Goal: Find specific page/section: Find specific page/section

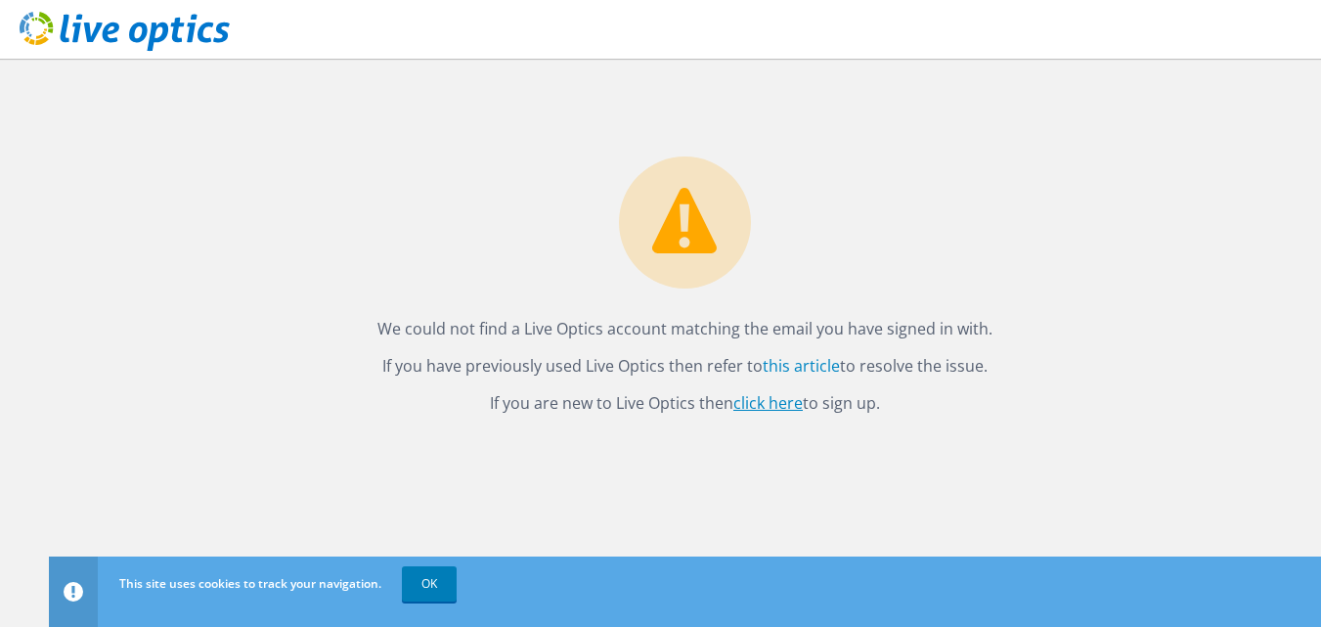
click at [777, 404] on link "click here" at bounding box center [767, 403] width 69 height 22
click at [418, 582] on link "OK" at bounding box center [429, 583] width 55 height 35
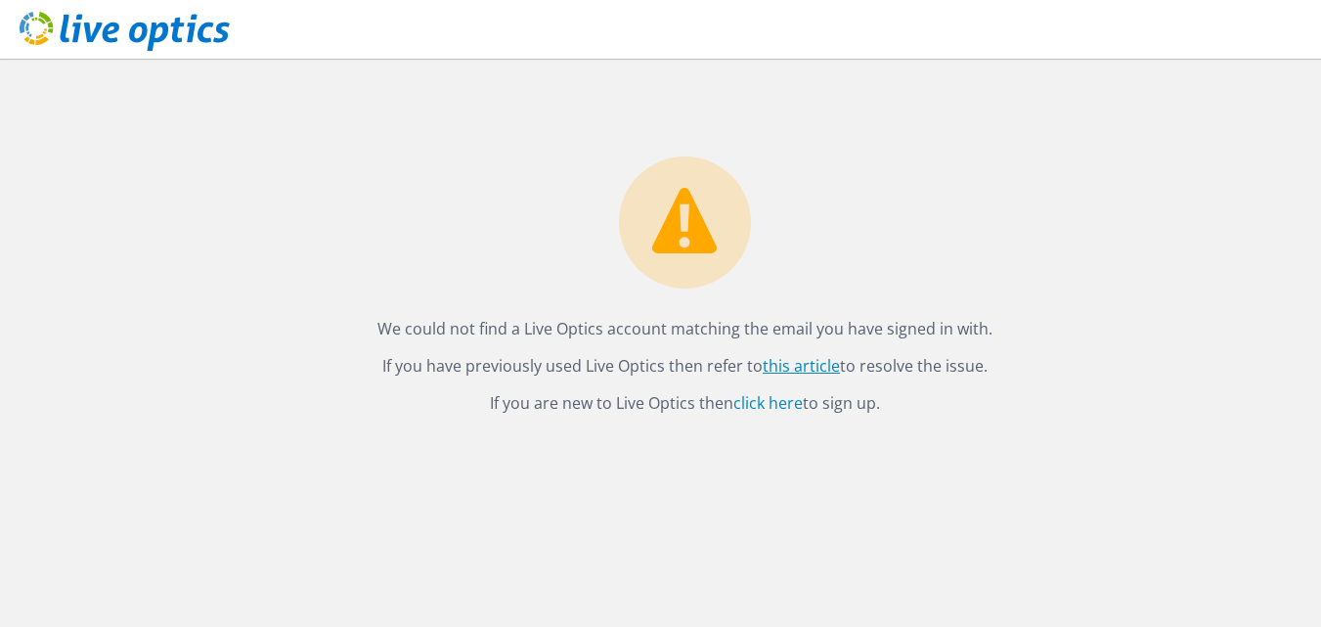
click at [786, 361] on link "this article" at bounding box center [801, 366] width 77 height 22
